Goal: Information Seeking & Learning: Learn about a topic

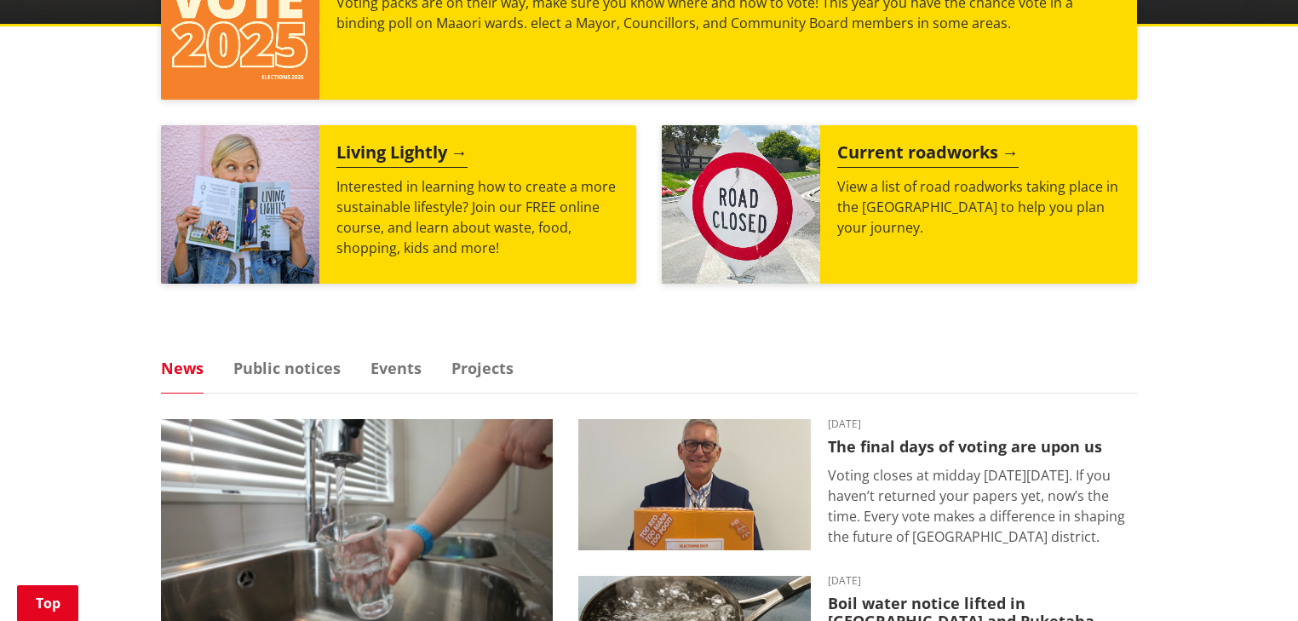
scroll to position [817, 0]
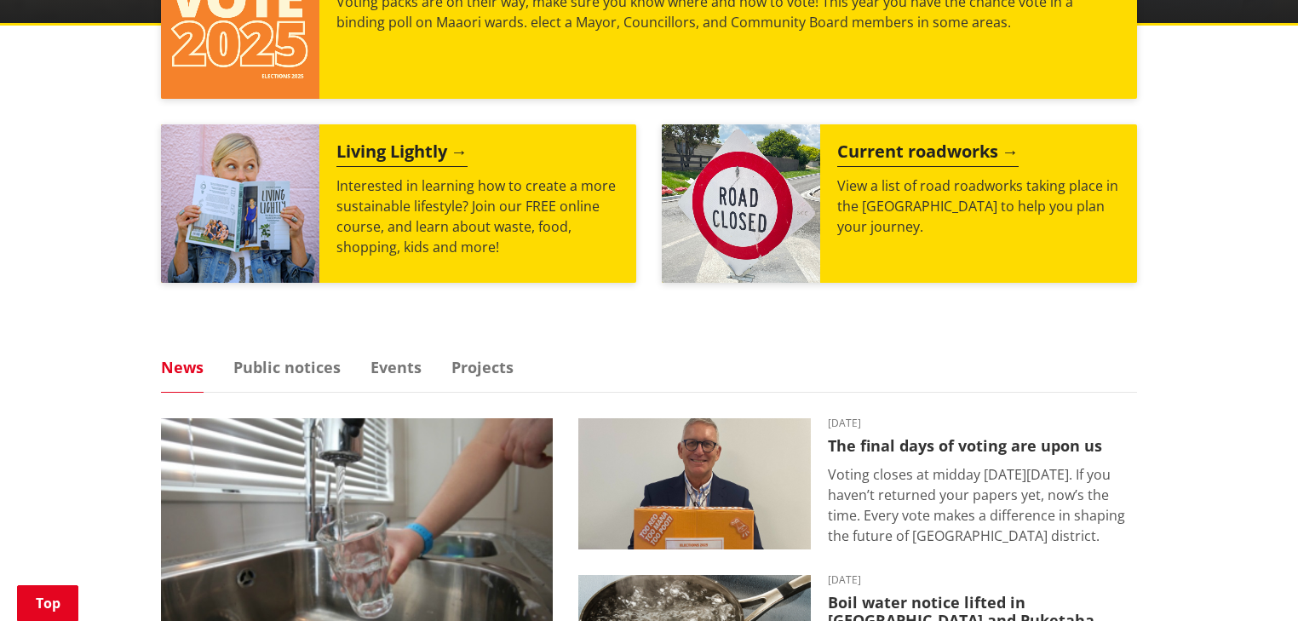
click at [183, 361] on link "News" at bounding box center [182, 366] width 43 height 15
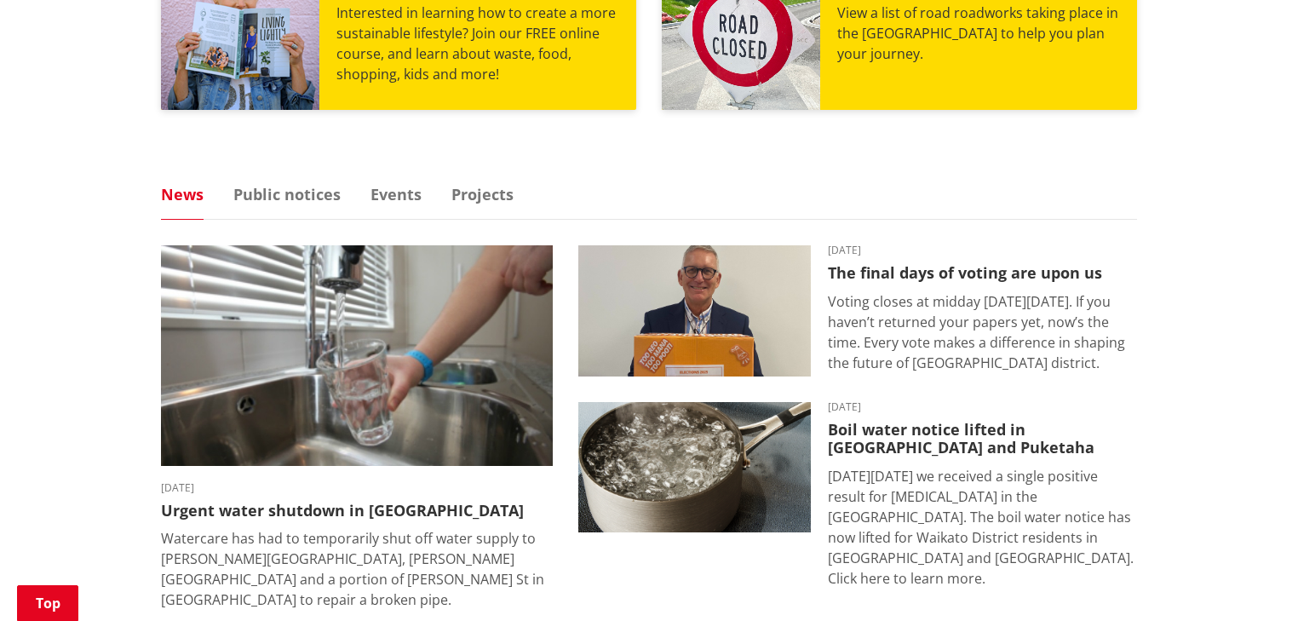
scroll to position [1022, 0]
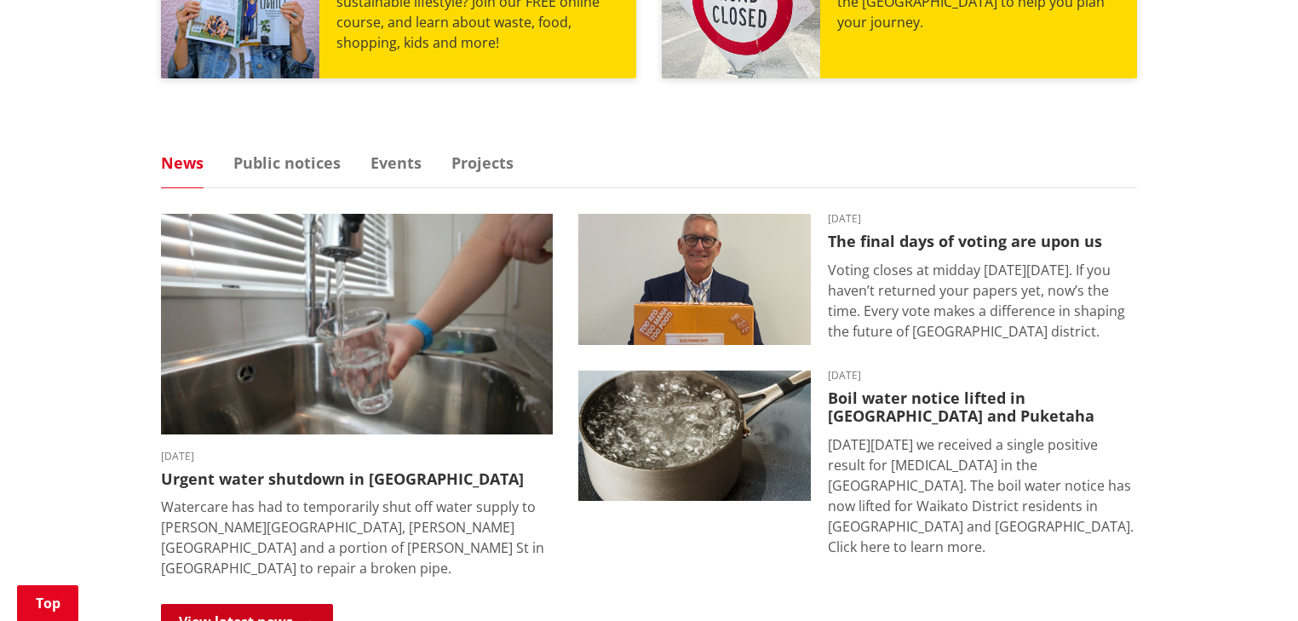
click at [224, 604] on link "View latest news" at bounding box center [247, 622] width 172 height 36
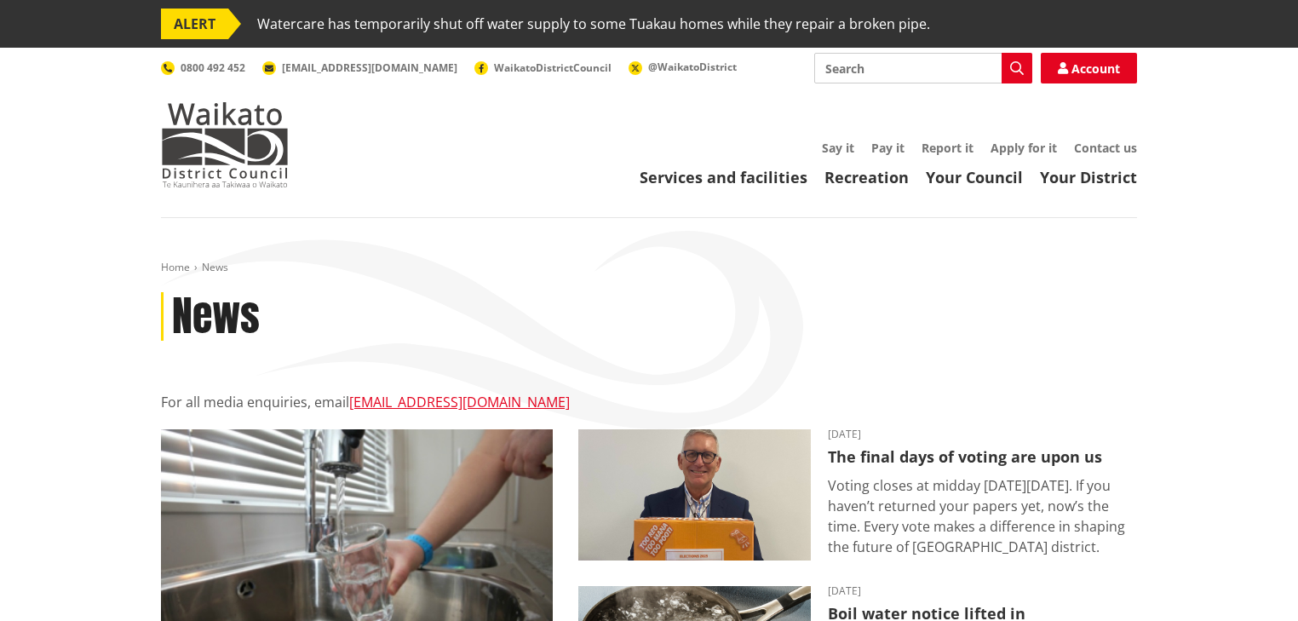
click at [905, 60] on input "Search" at bounding box center [923, 68] width 218 height 31
type input "freedom camping"
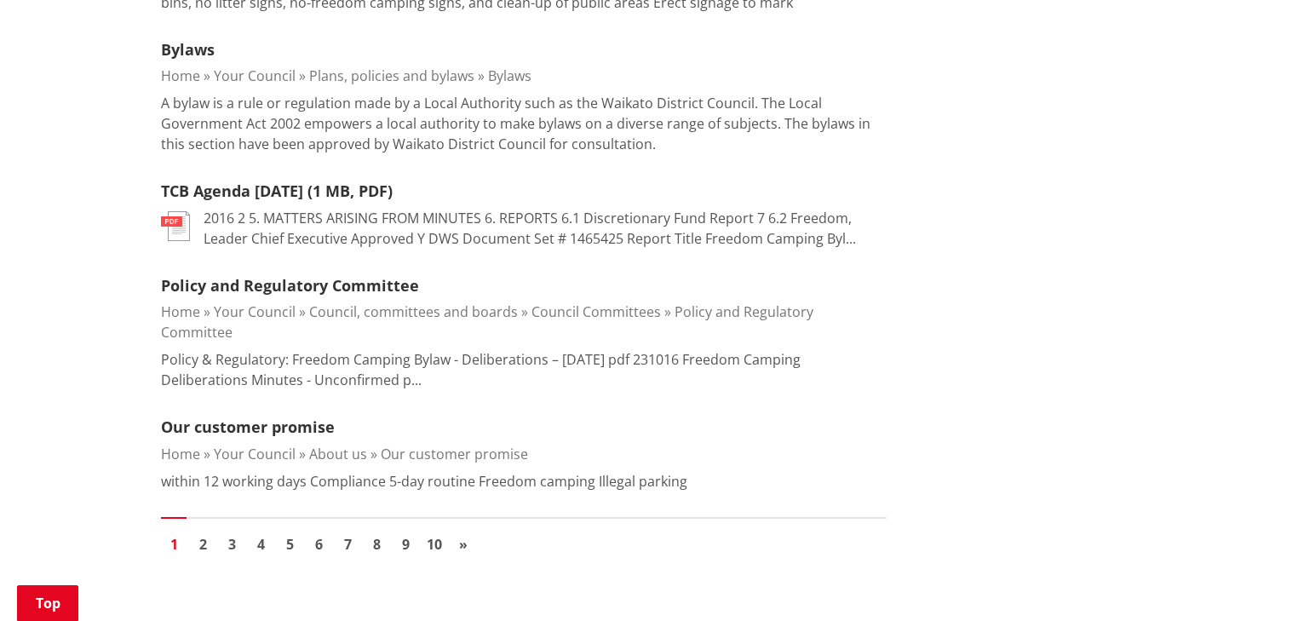
scroll to position [2384, 0]
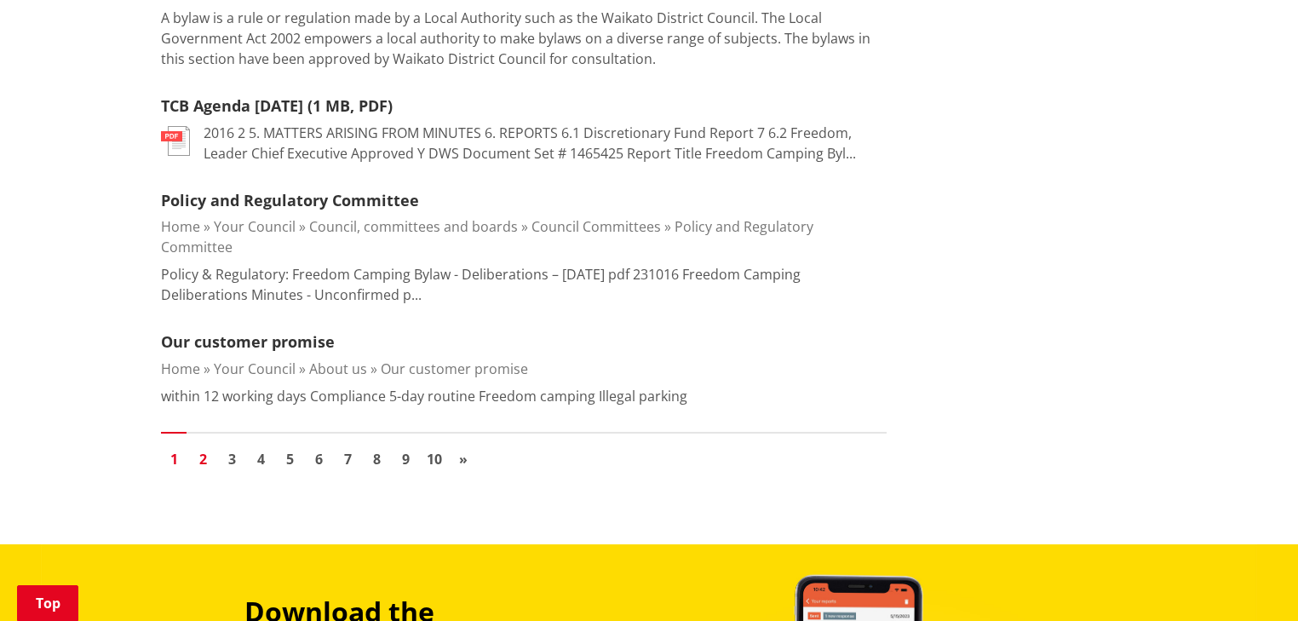
click at [198, 446] on link "2" at bounding box center [203, 459] width 26 height 26
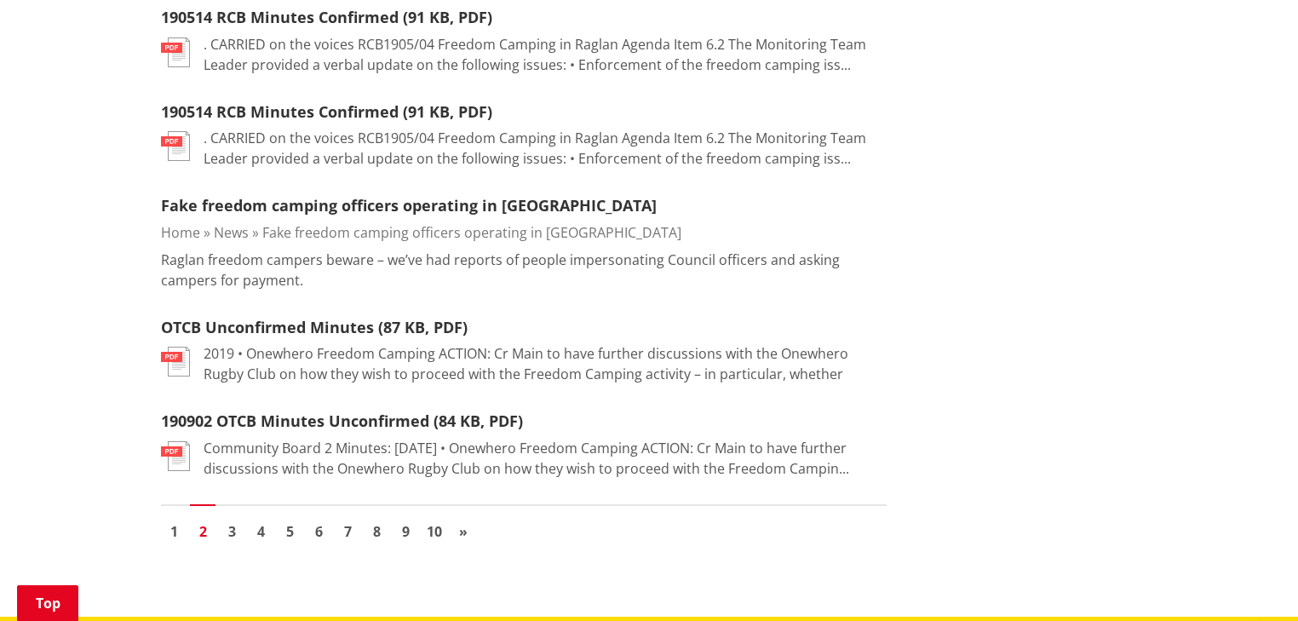
scroll to position [2248, 0]
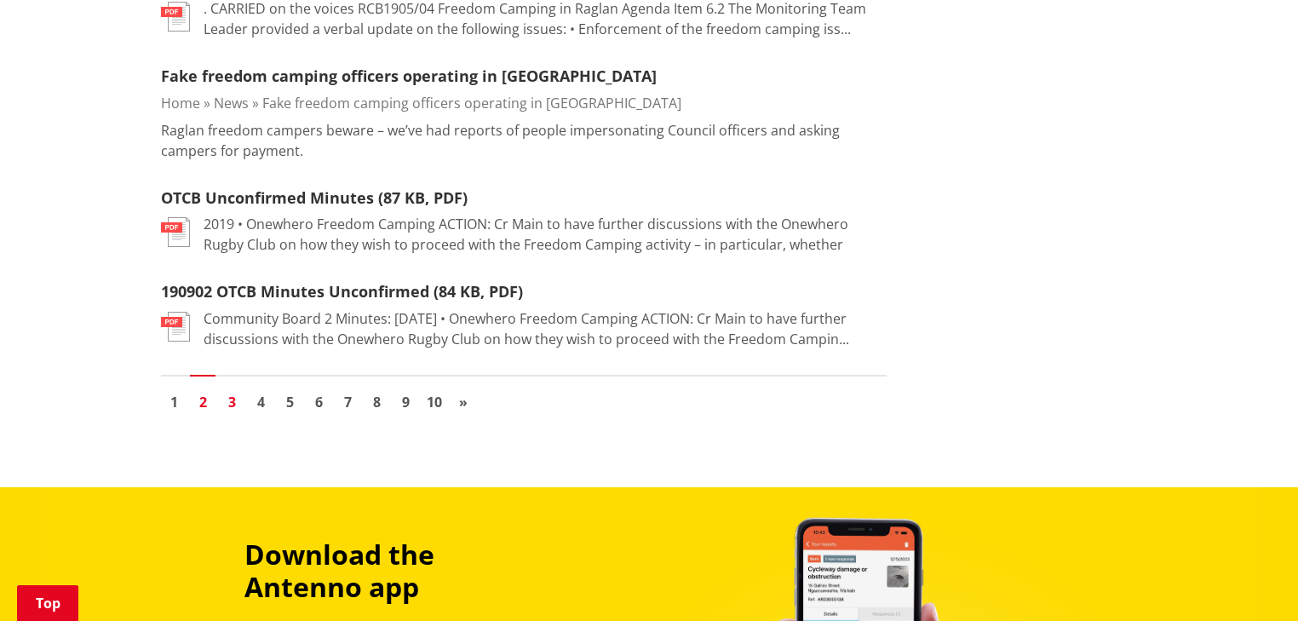
click at [234, 389] on link "3" at bounding box center [232, 402] width 26 height 26
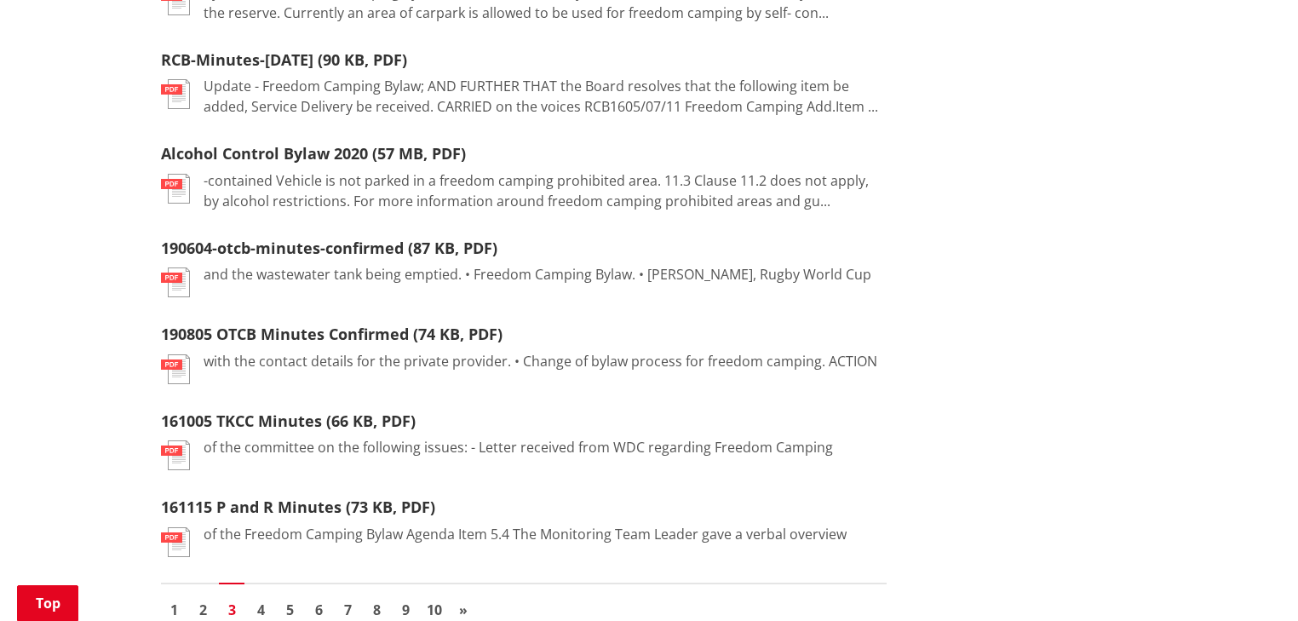
scroll to position [1975, 0]
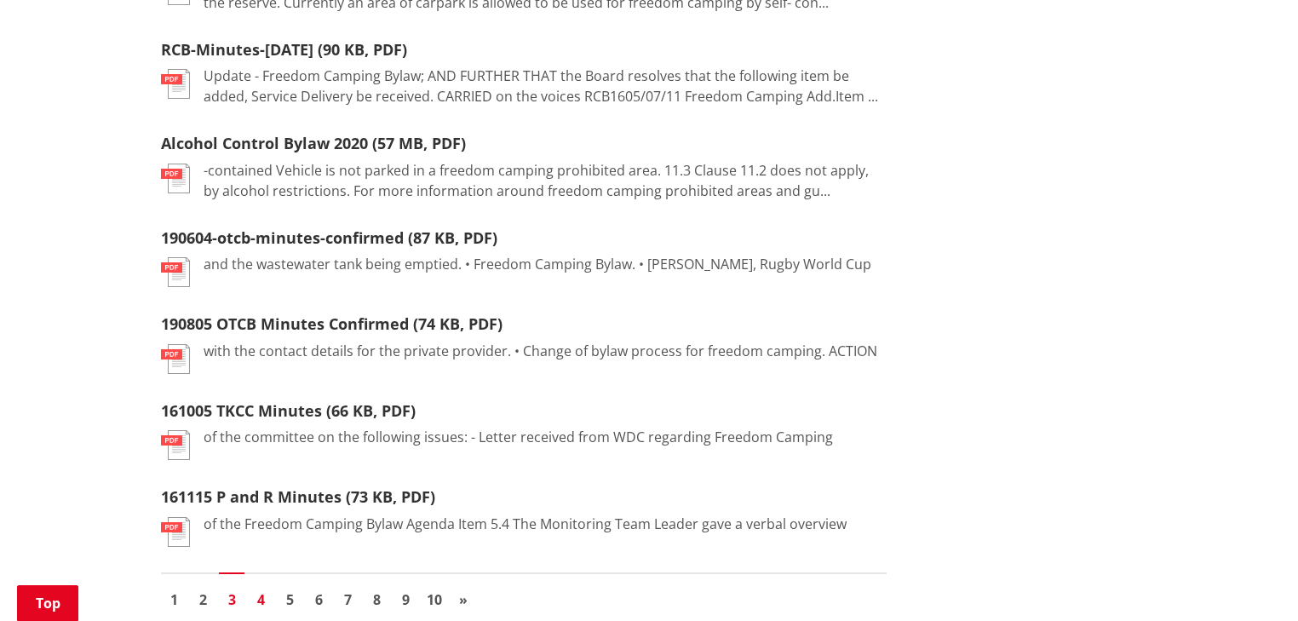
click at [257, 587] on link "4" at bounding box center [261, 600] width 26 height 26
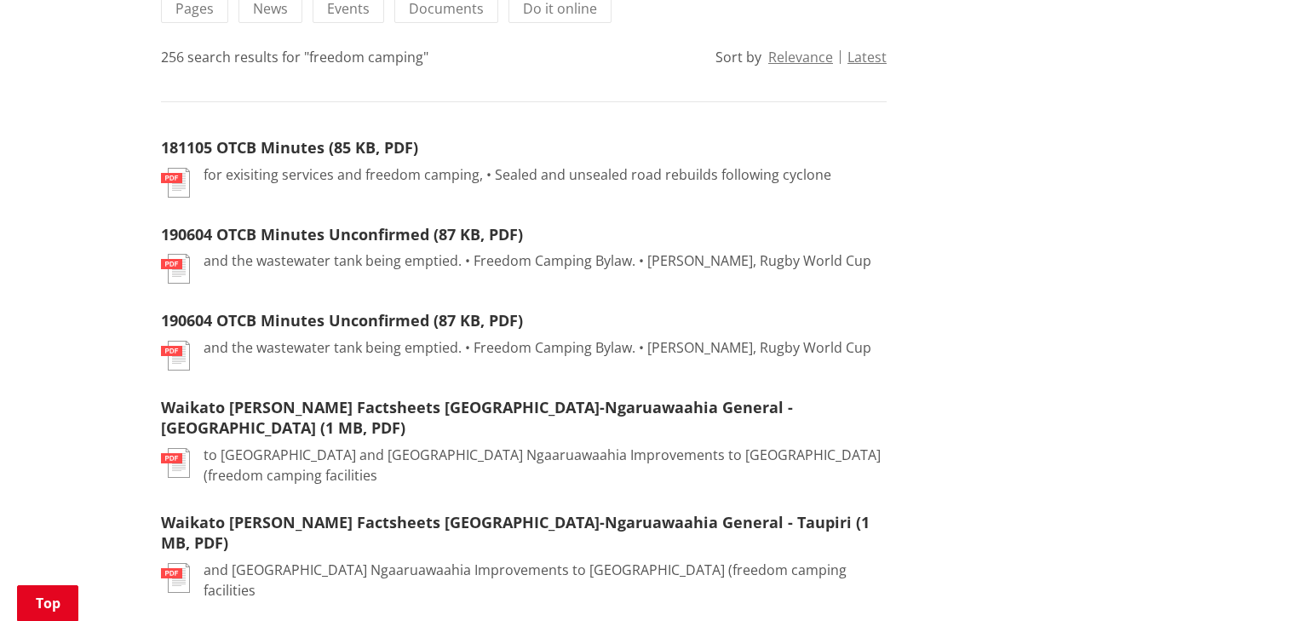
scroll to position [613, 0]
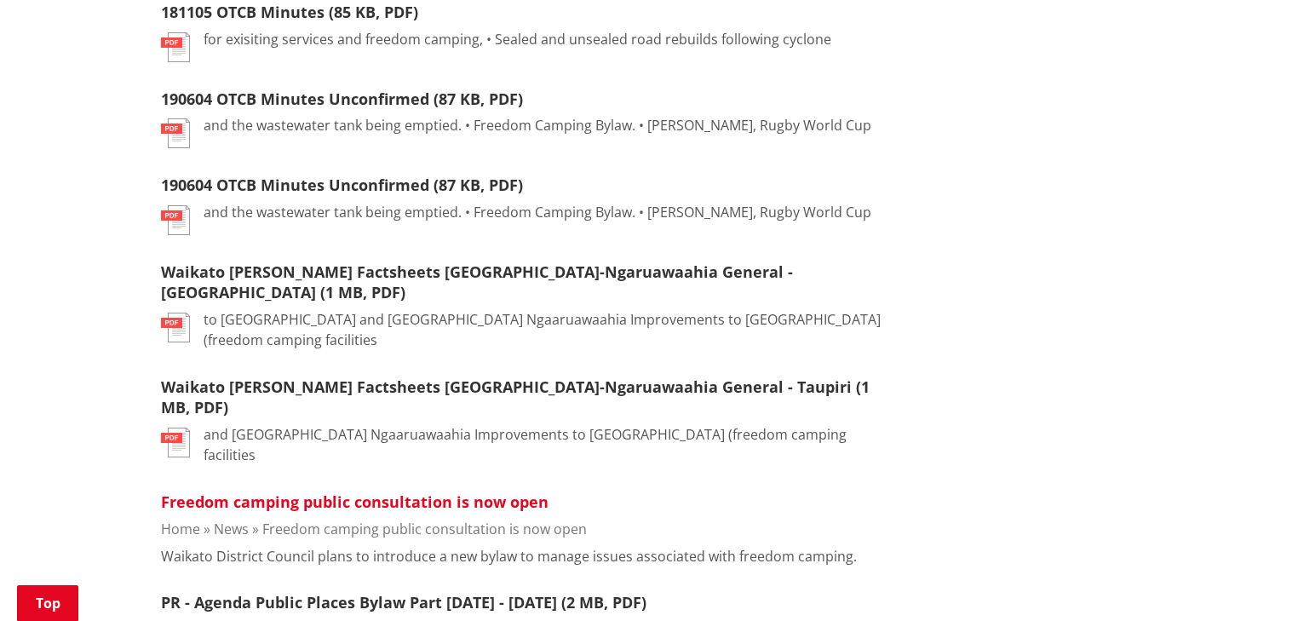
click at [286, 491] on link "Freedom camping public consultation is now open" at bounding box center [354, 501] width 387 height 20
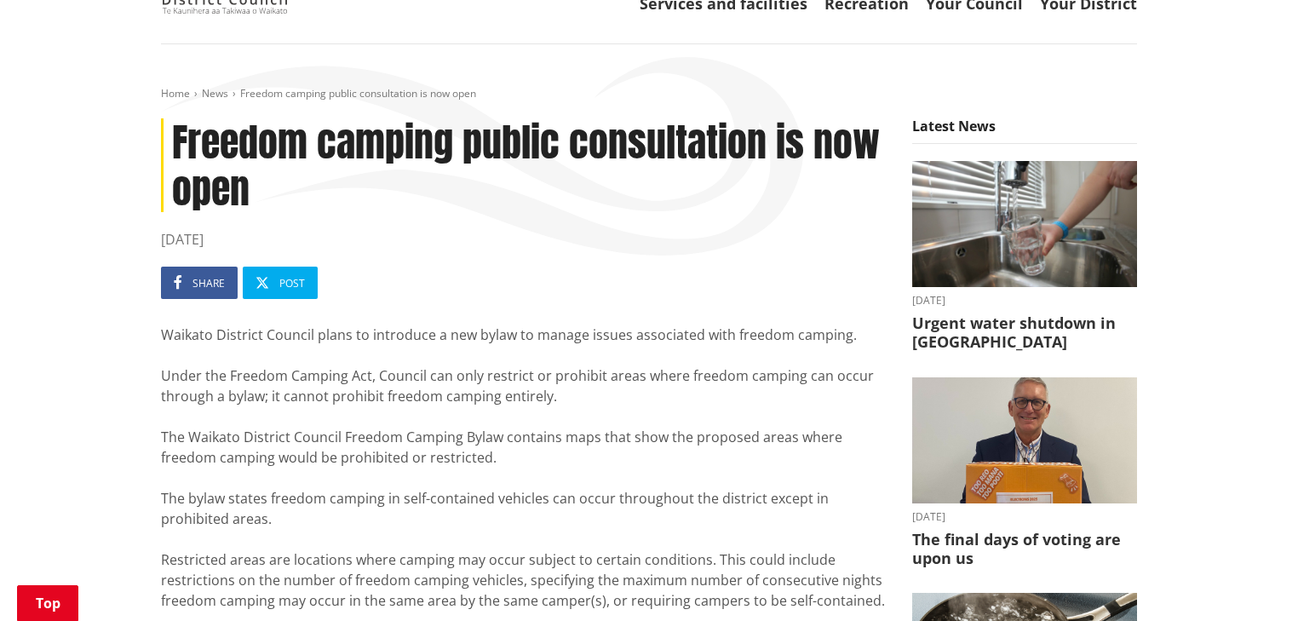
scroll to position [204, 0]
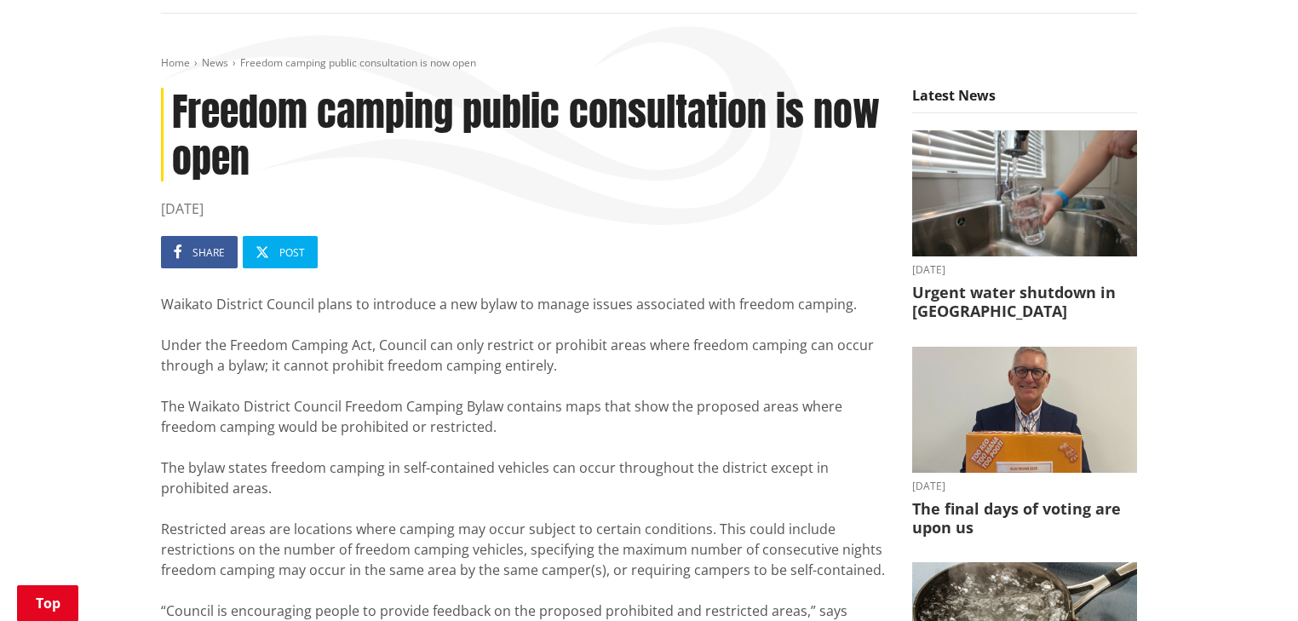
click at [330, 338] on div "Waikato District Council plans to introduce a new bylaw to manage issues associ…" at bounding box center [523, 611] width 725 height 634
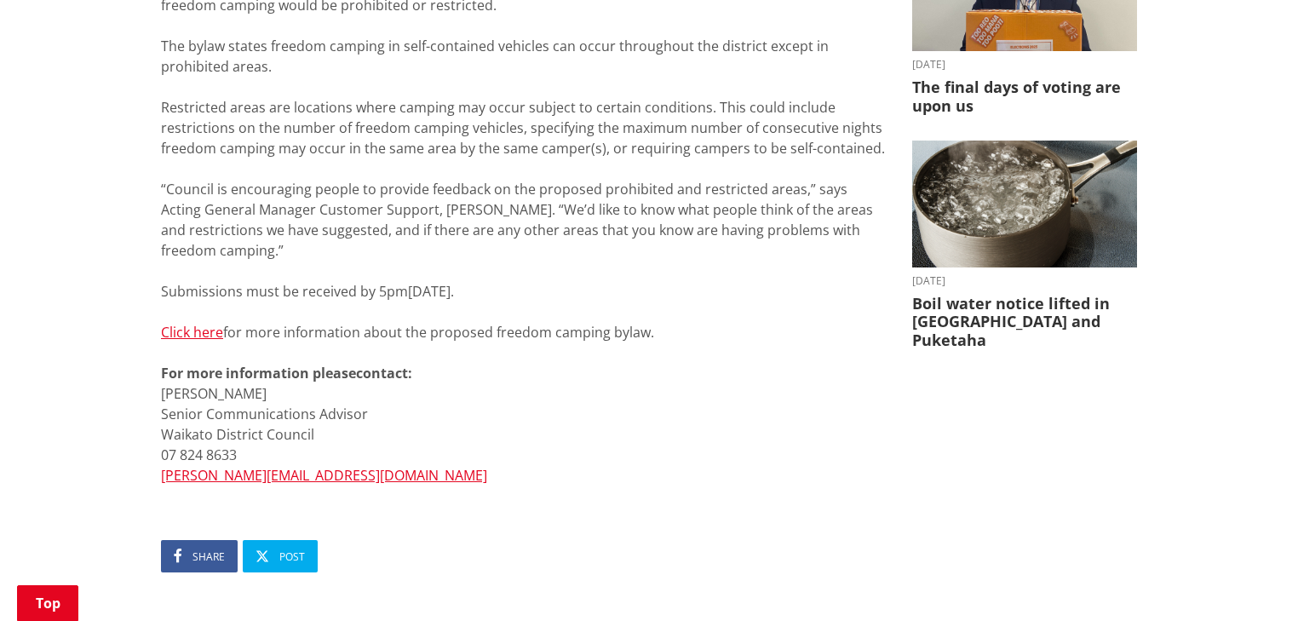
scroll to position [681, 0]
